Goal: Task Accomplishment & Management: Use online tool/utility

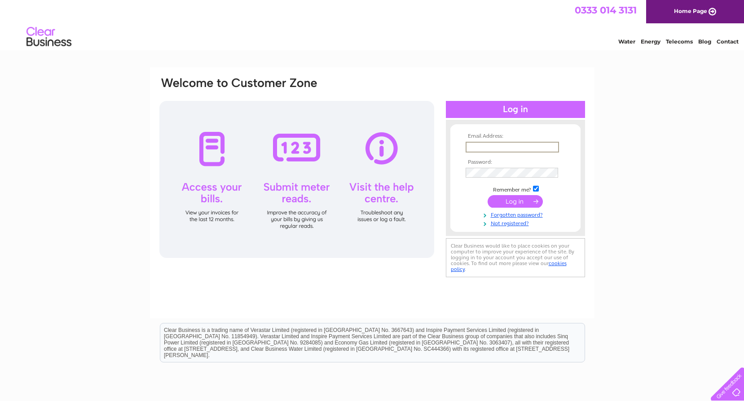
click at [504, 149] on input "text" at bounding box center [512, 147] width 93 height 11
type input "ian.lawson30@yahoo.com"
click at [533, 196] on input "submit" at bounding box center [515, 201] width 55 height 13
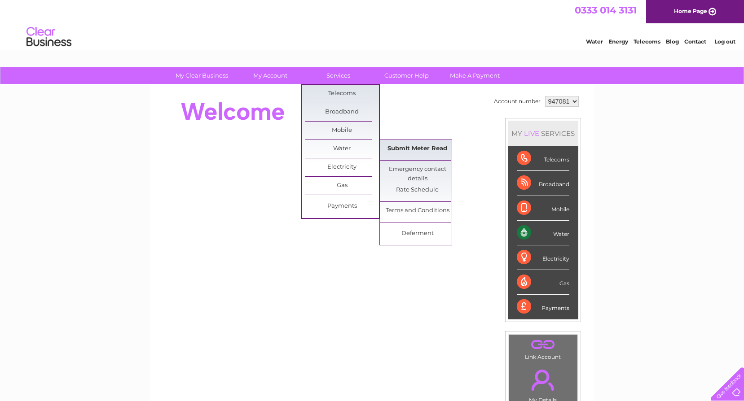
click at [394, 145] on link "Submit Meter Read" at bounding box center [417, 149] width 74 height 18
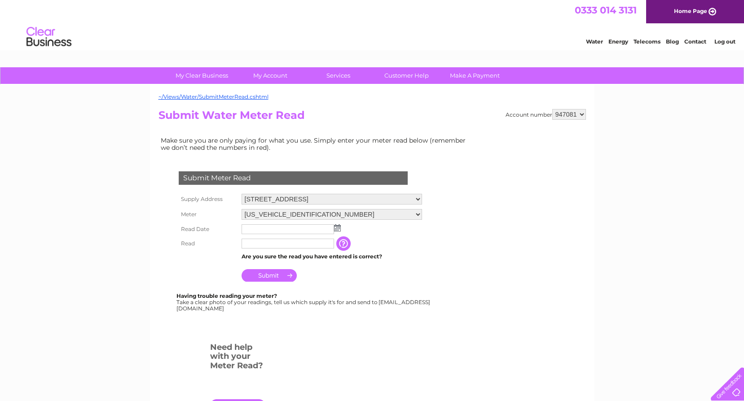
click at [337, 229] on img at bounding box center [337, 227] width 7 height 7
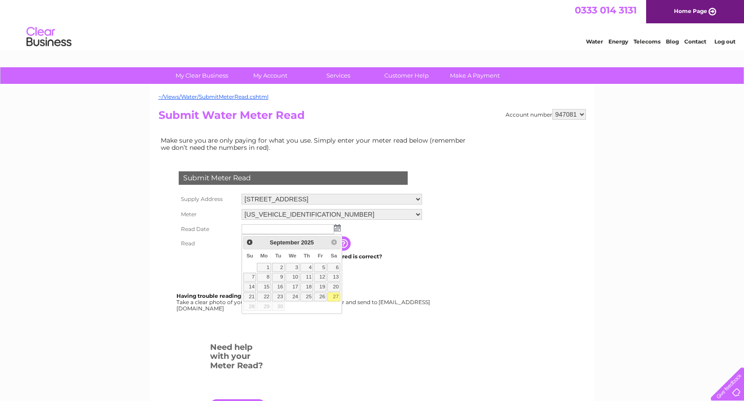
click at [336, 296] on link "27" at bounding box center [333, 297] width 13 height 9
type input "[DATE]"
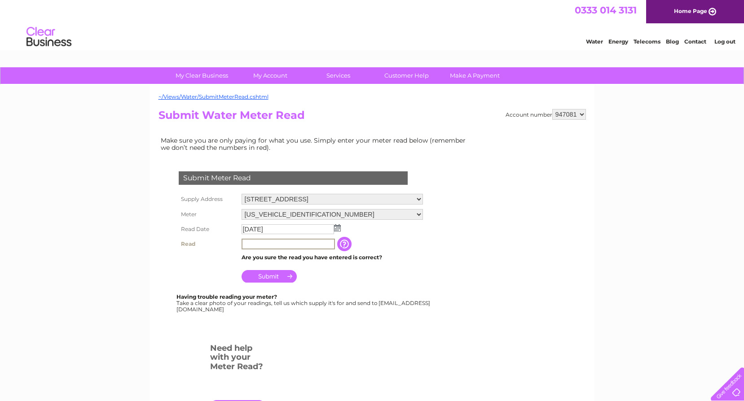
click at [266, 244] on input "text" at bounding box center [288, 244] width 93 height 11
type input "00050"
click at [278, 277] on input "Submit" at bounding box center [269, 275] width 55 height 13
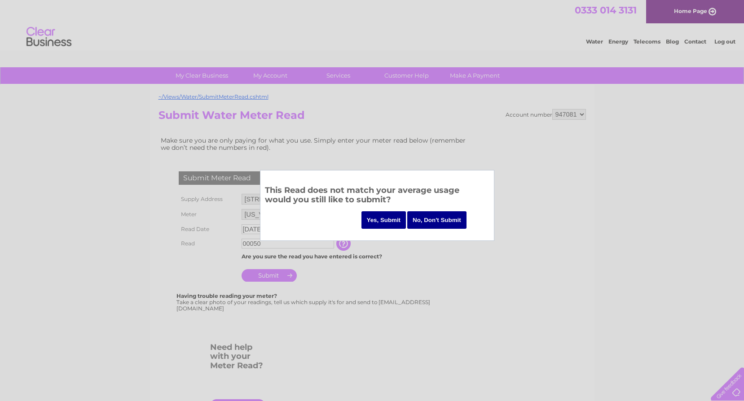
click at [386, 218] on input "Yes, Submit" at bounding box center [383, 220] width 45 height 18
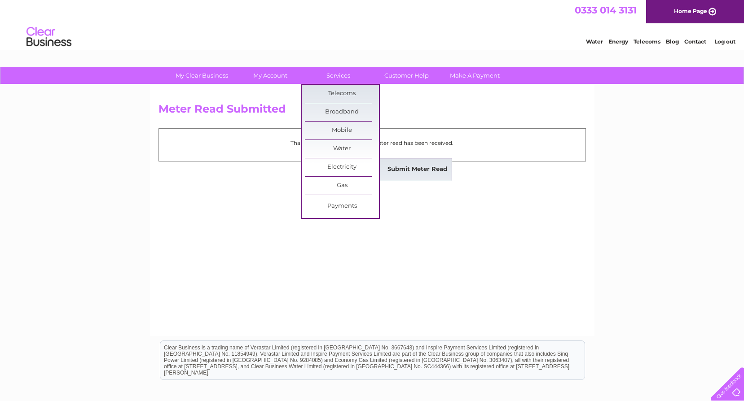
click at [406, 167] on link "Submit Meter Read" at bounding box center [417, 170] width 74 height 18
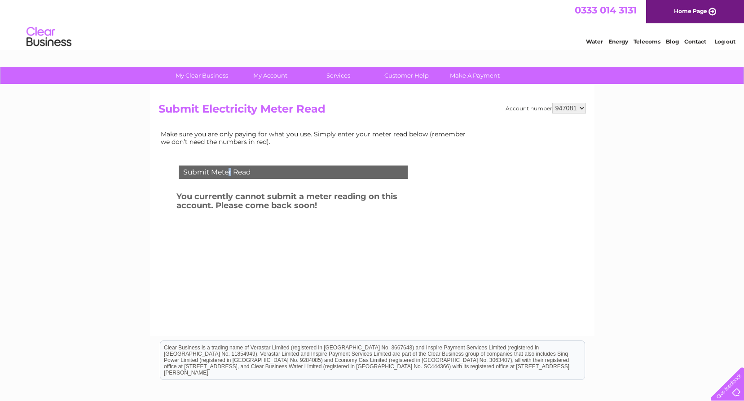
click at [231, 174] on div "Submit Meter Read" at bounding box center [293, 172] width 229 height 13
drag, startPoint x: 231, startPoint y: 174, endPoint x: 125, endPoint y: 184, distance: 106.9
click at [125, 184] on div "My Clear Business Login Details My Details My Preferences Link Account My Accou…" at bounding box center [372, 278] width 744 height 422
click at [309, 214] on h3 "You currently cannot submit a meter reading on this account. Please come back s…" at bounding box center [303, 202] width 255 height 25
click at [731, 38] on link "Log out" at bounding box center [724, 41] width 21 height 7
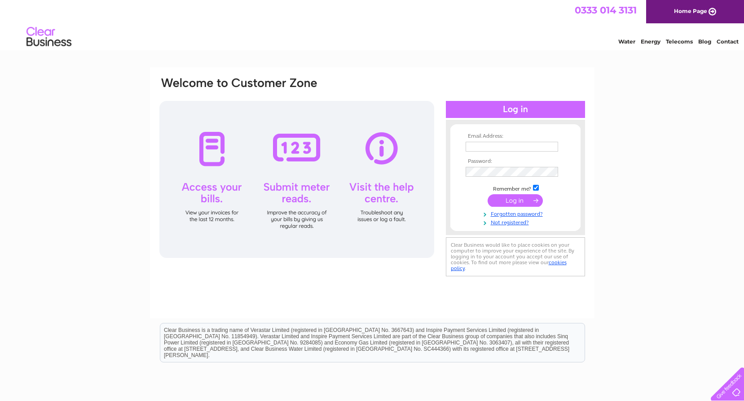
click at [483, 143] on input "text" at bounding box center [512, 147] width 92 height 10
type input "[EMAIL_ADDRESS][DOMAIN_NAME]"
click at [528, 201] on input "submit" at bounding box center [515, 201] width 55 height 13
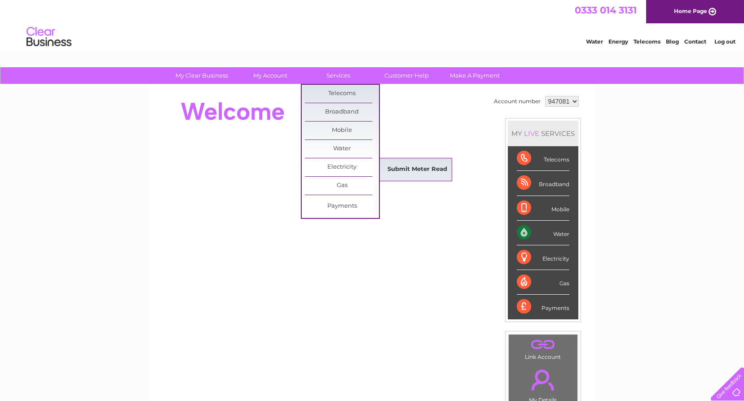
click at [406, 167] on link "Submit Meter Read" at bounding box center [417, 170] width 74 height 18
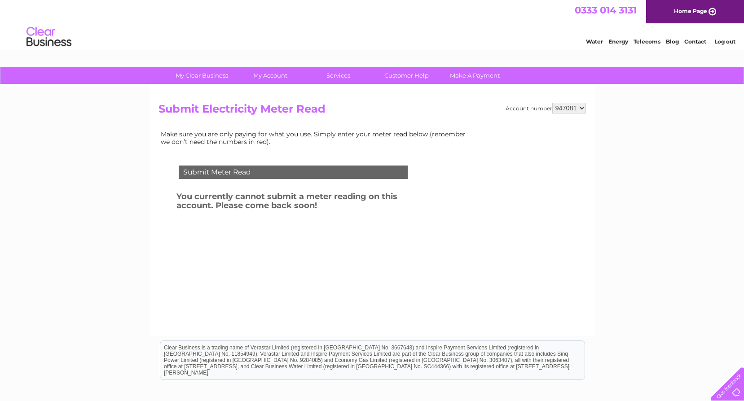
click at [730, 38] on li "Log out" at bounding box center [725, 41] width 27 height 11
click at [730, 39] on link "Log out" at bounding box center [724, 41] width 21 height 7
